Goal: Information Seeking & Learning: Learn about a topic

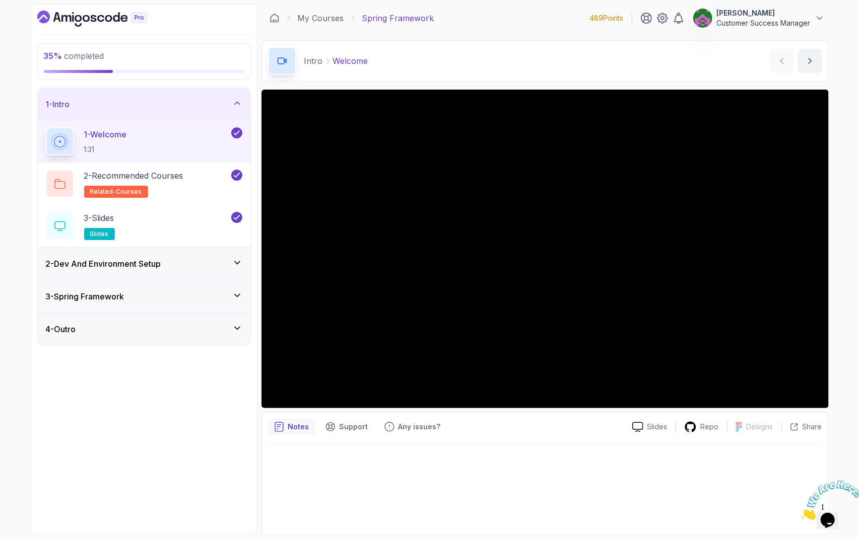
click at [160, 266] on h3 "2 - Dev And Environment Setup" at bounding box center [103, 264] width 115 height 12
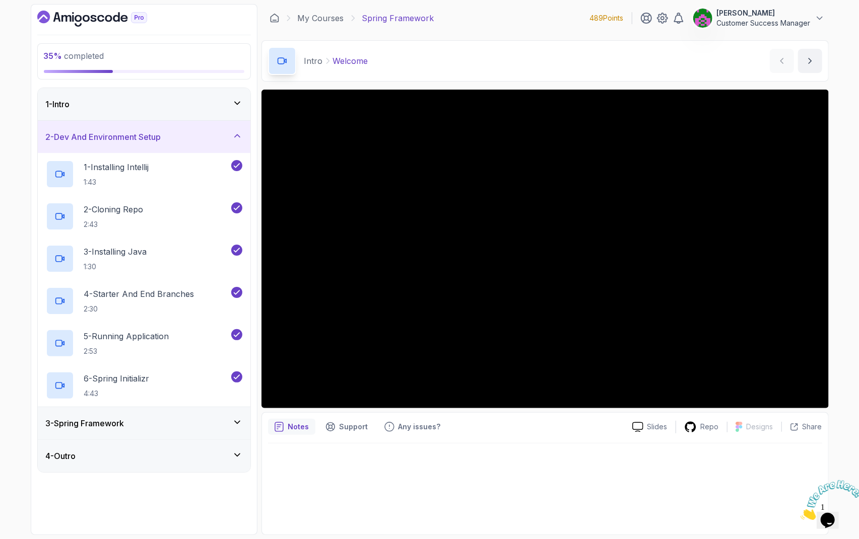
click at [196, 418] on div "3 - Spring Framework" at bounding box center [144, 424] width 196 height 12
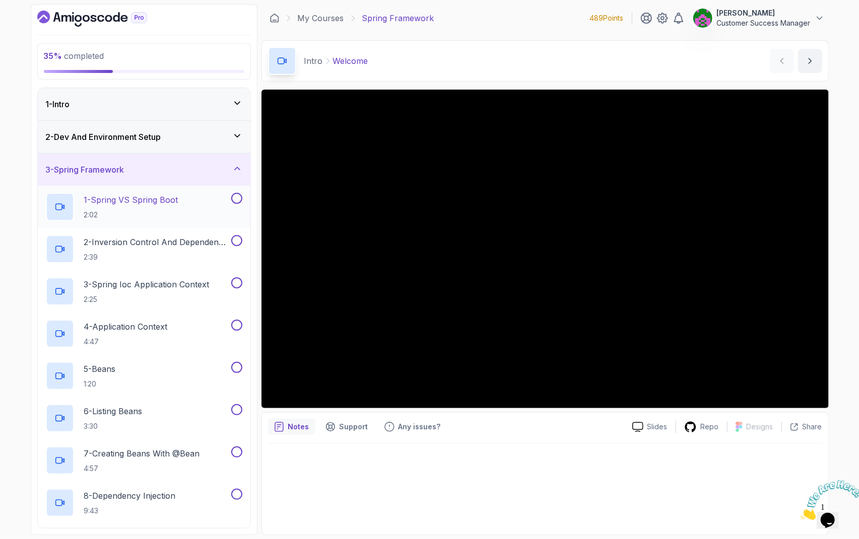
click at [139, 204] on p "1 - Spring VS Spring Boot" at bounding box center [131, 200] width 94 height 12
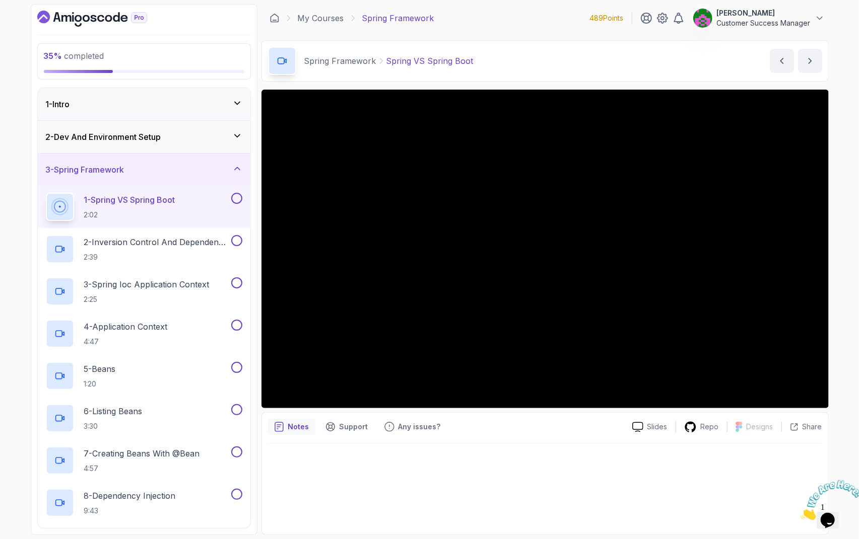
click at [133, 98] on div "1 - Intro" at bounding box center [144, 104] width 196 height 12
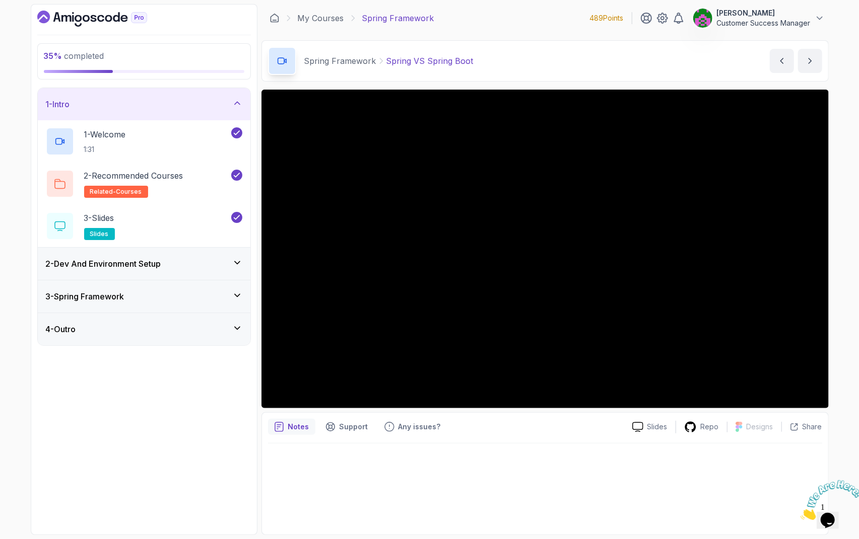
click at [133, 97] on div "1 - Intro" at bounding box center [144, 104] width 213 height 32
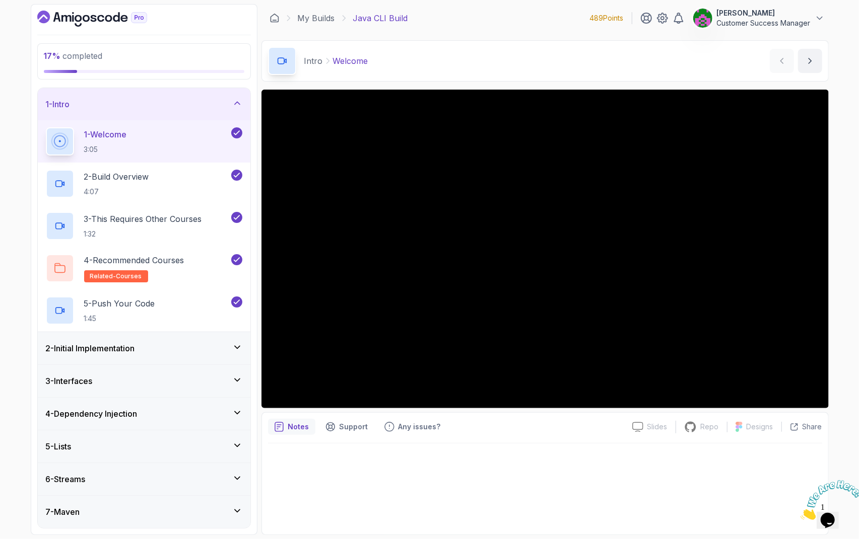
click at [135, 352] on h3 "2 - Initial Implementation" at bounding box center [90, 348] width 89 height 12
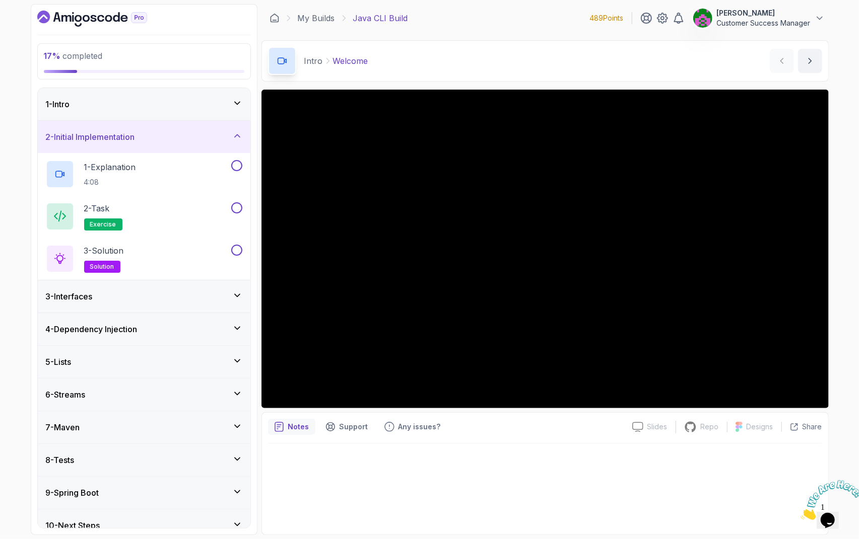
click at [122, 90] on div "1 - Intro" at bounding box center [144, 104] width 213 height 32
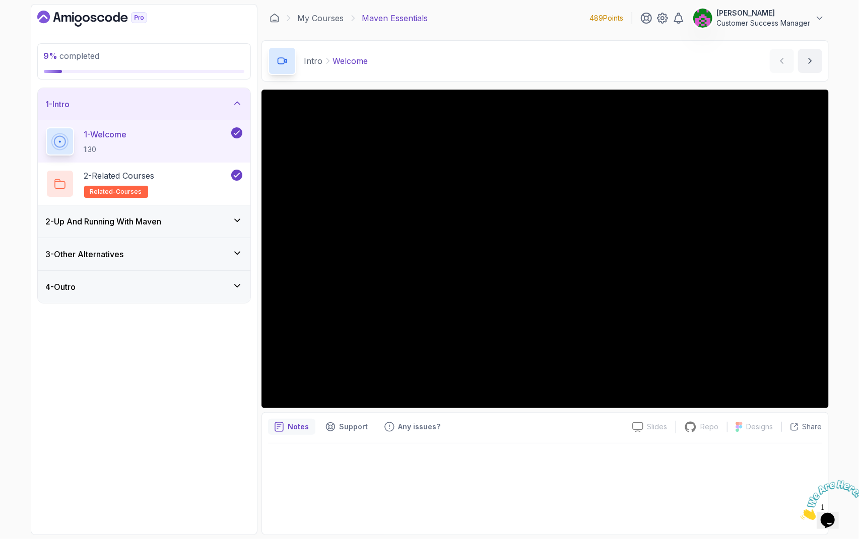
click at [141, 214] on div "2 - Up And Running With Maven" at bounding box center [144, 221] width 213 height 32
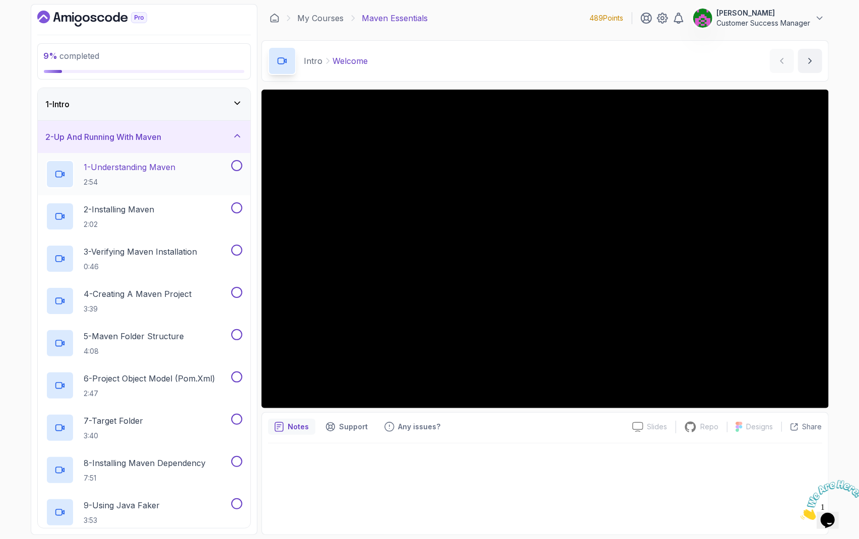
click at [140, 174] on h2 "1 - Understanding Maven 2:54" at bounding box center [130, 174] width 92 height 26
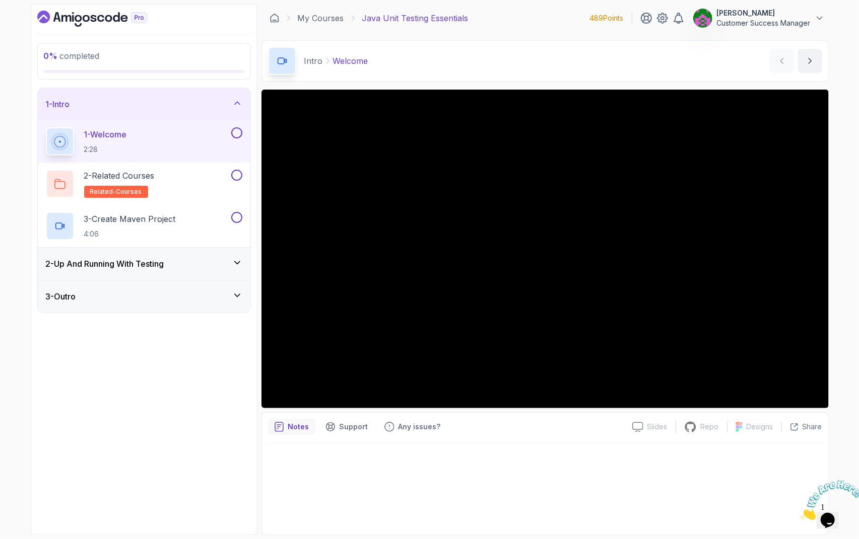
click at [161, 445] on div "0 % completed 1 - Intro 1 - Welcome 2:28 2 - Related Courses related-courses 3 …" at bounding box center [144, 269] width 227 height 531
click at [151, 411] on div "0 % completed 1 - Intro 1 - Welcome 2:28 2 - Related Courses related-courses 3 …" at bounding box center [144, 269] width 227 height 531
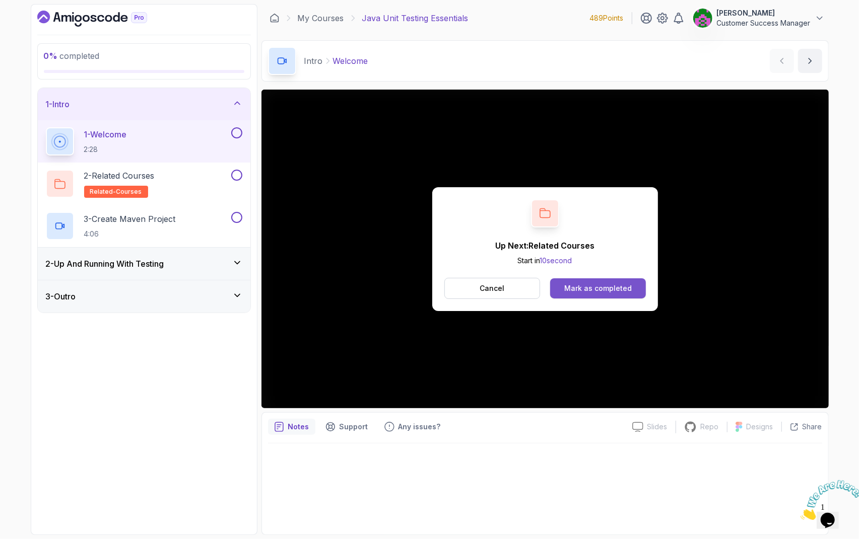
click at [607, 295] on button "Mark as completed" at bounding box center [597, 289] width 95 height 20
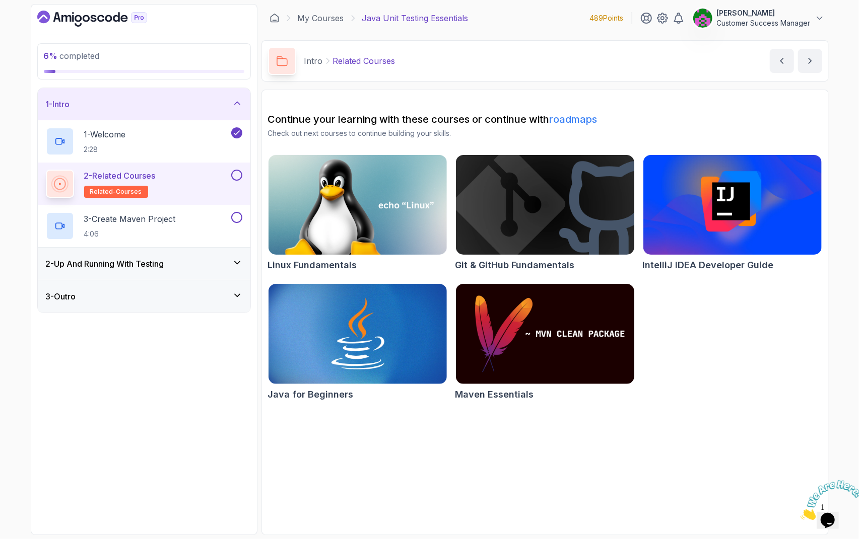
click at [236, 175] on button at bounding box center [236, 175] width 11 height 11
click at [195, 221] on div "3 - Create Maven Project 4:06" at bounding box center [137, 226] width 183 height 28
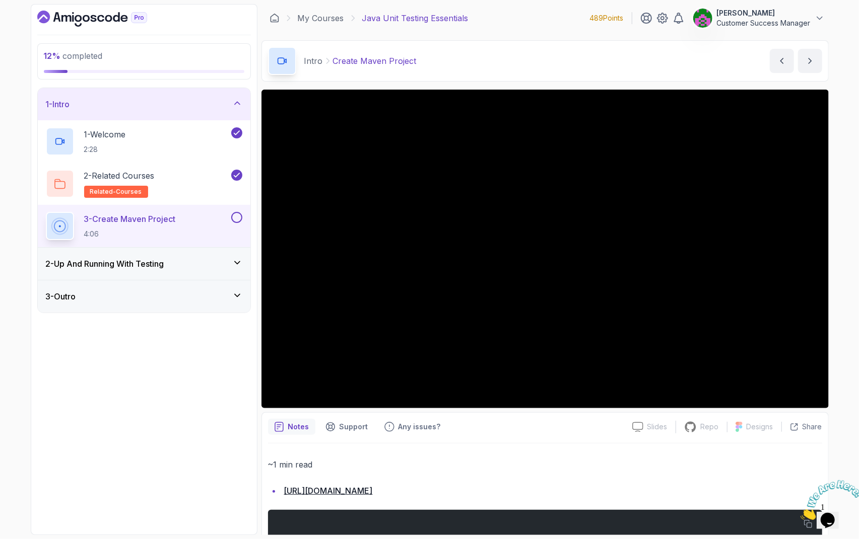
click at [135, 269] on div "2 - Up And Running With Testing" at bounding box center [144, 264] width 213 height 32
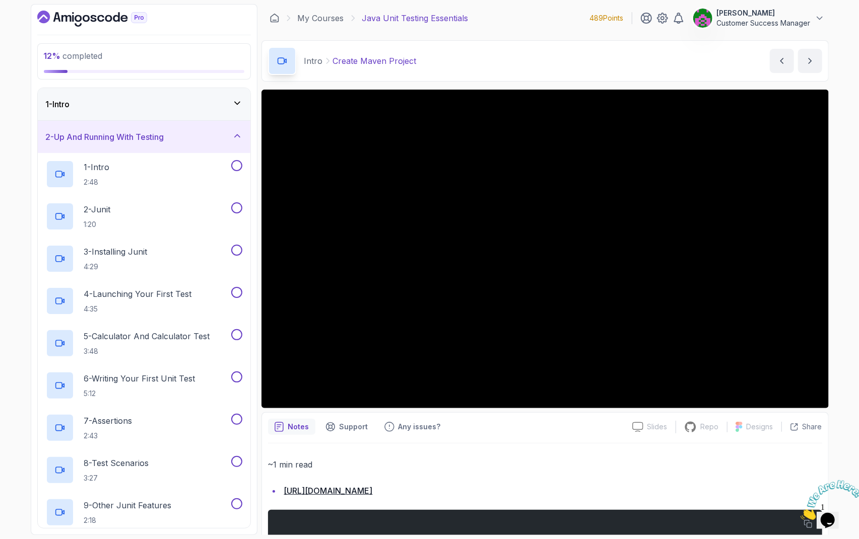
click at [127, 139] on h3 "2 - Up And Running With Testing" at bounding box center [105, 137] width 118 height 12
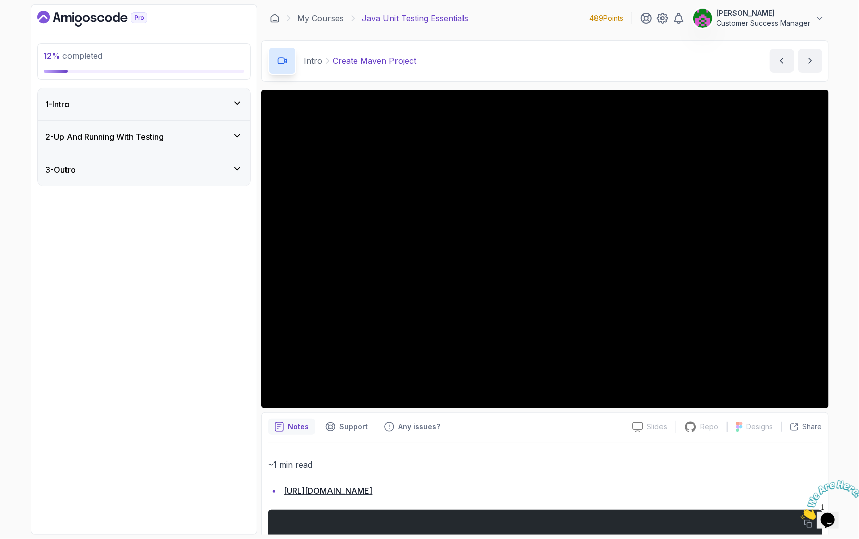
click at [143, 100] on div "1 - Intro" at bounding box center [144, 104] width 196 height 12
